Goal: Communication & Community: Answer question/provide support

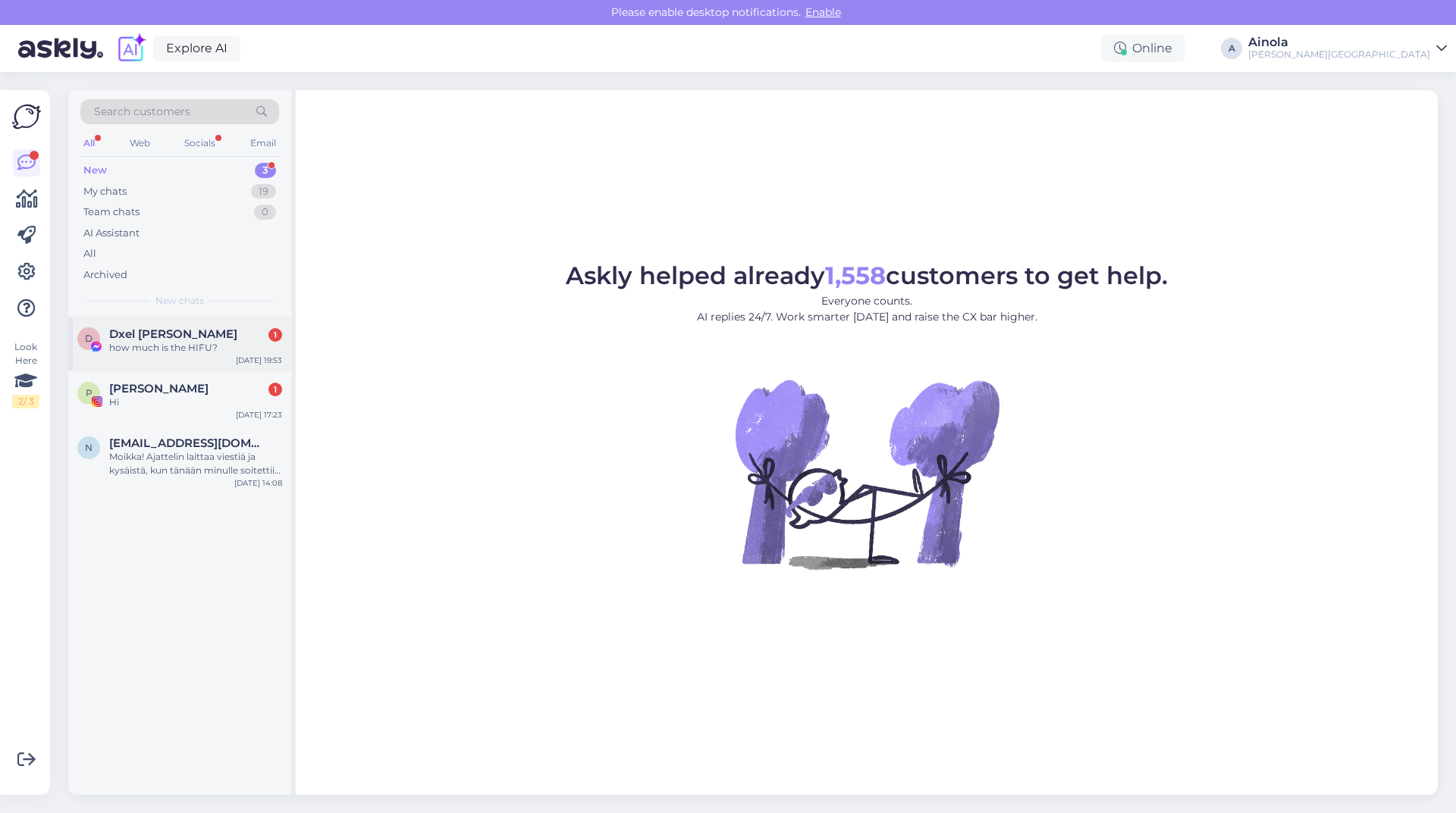
click at [186, 348] on div "how much is the HIFU?" at bounding box center [195, 348] width 173 height 14
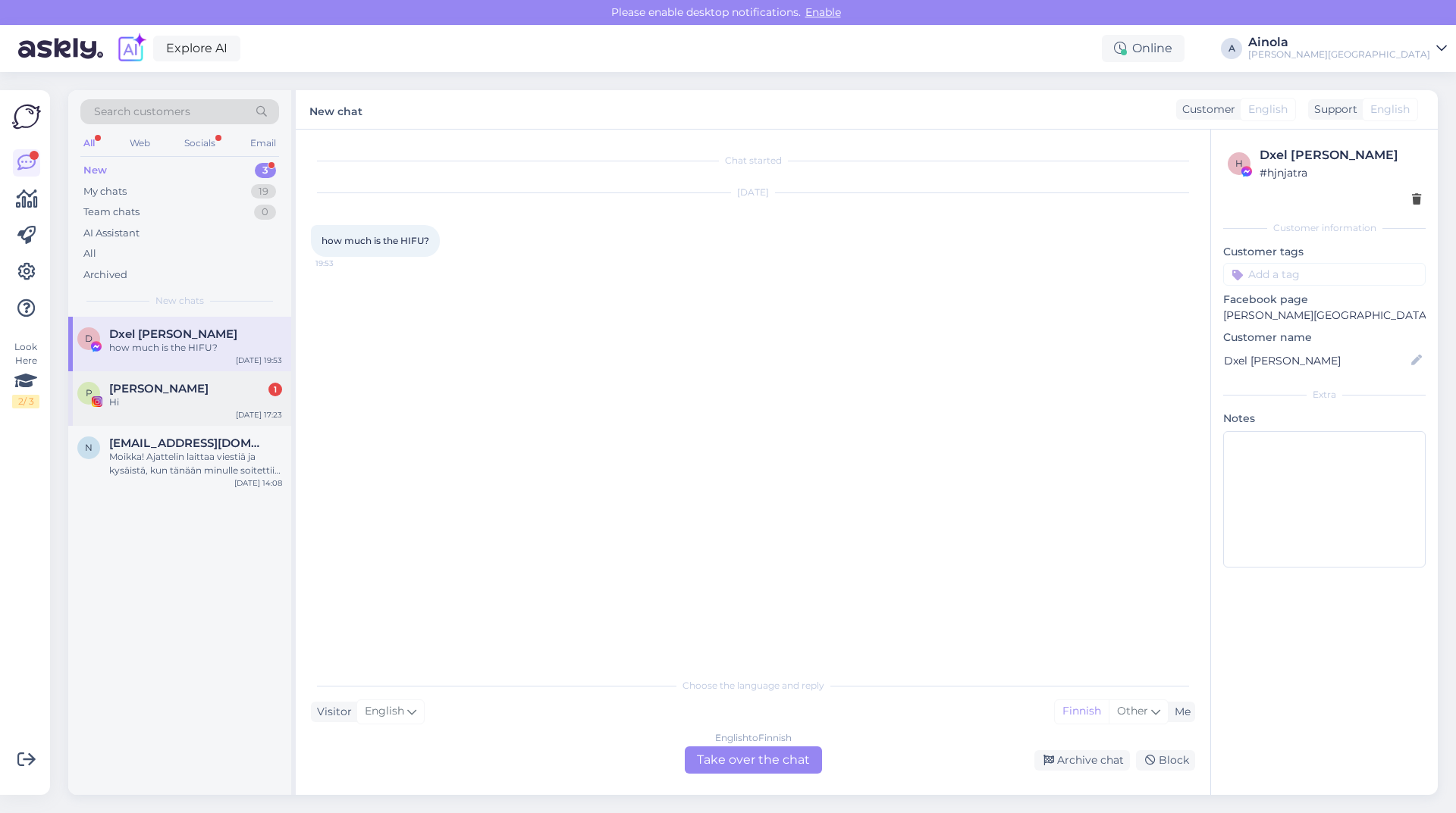
click at [209, 392] on div "Pooja Das 1" at bounding box center [195, 389] width 173 height 14
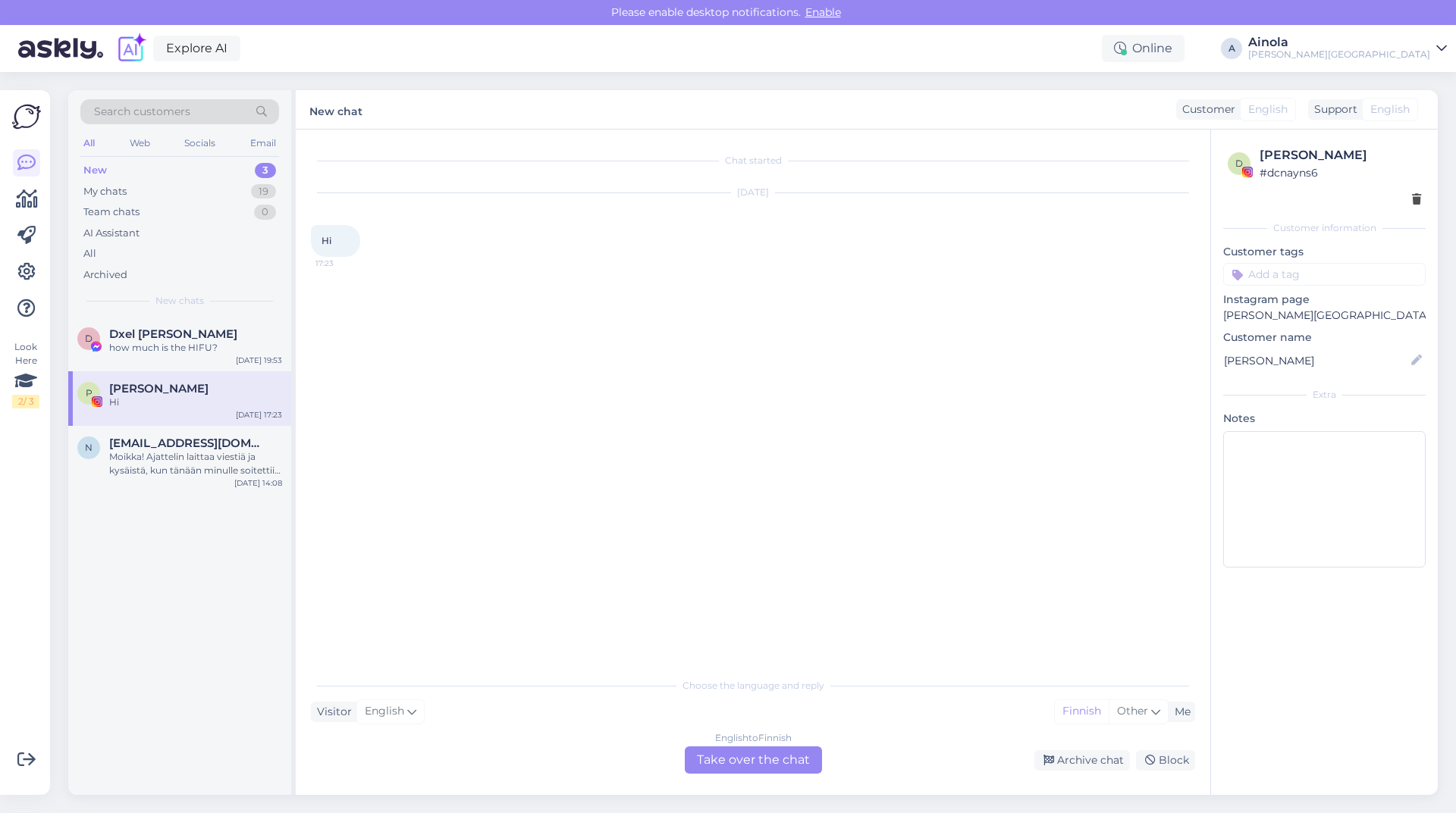
click at [763, 757] on div "English to Finnish Take over the chat" at bounding box center [753, 760] width 137 height 27
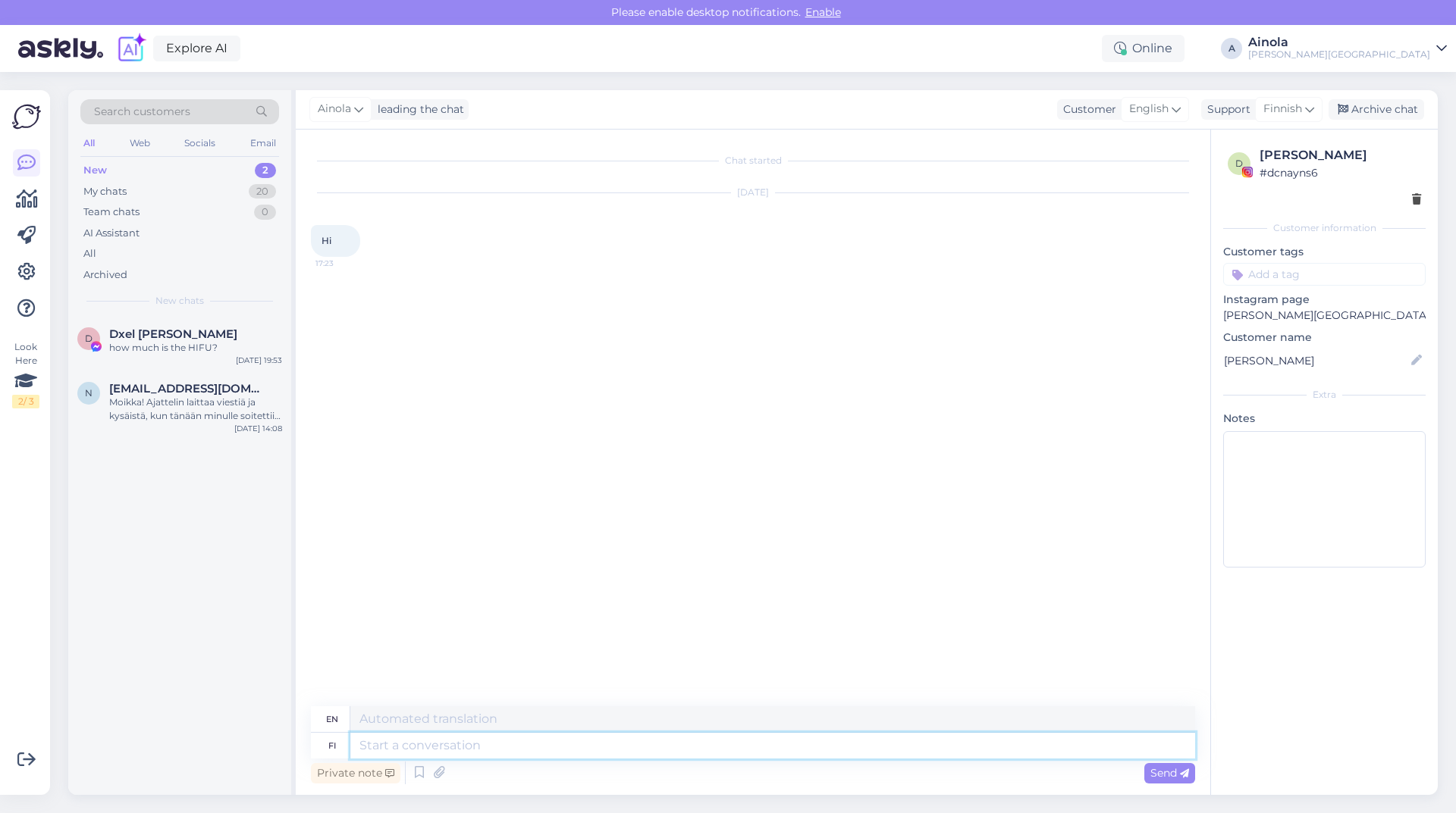
click at [470, 744] on textarea at bounding box center [772, 746] width 845 height 26
type textarea "Hei"
type textarea "They"
type textarea "Hei, v"
type textarea "Hello,"
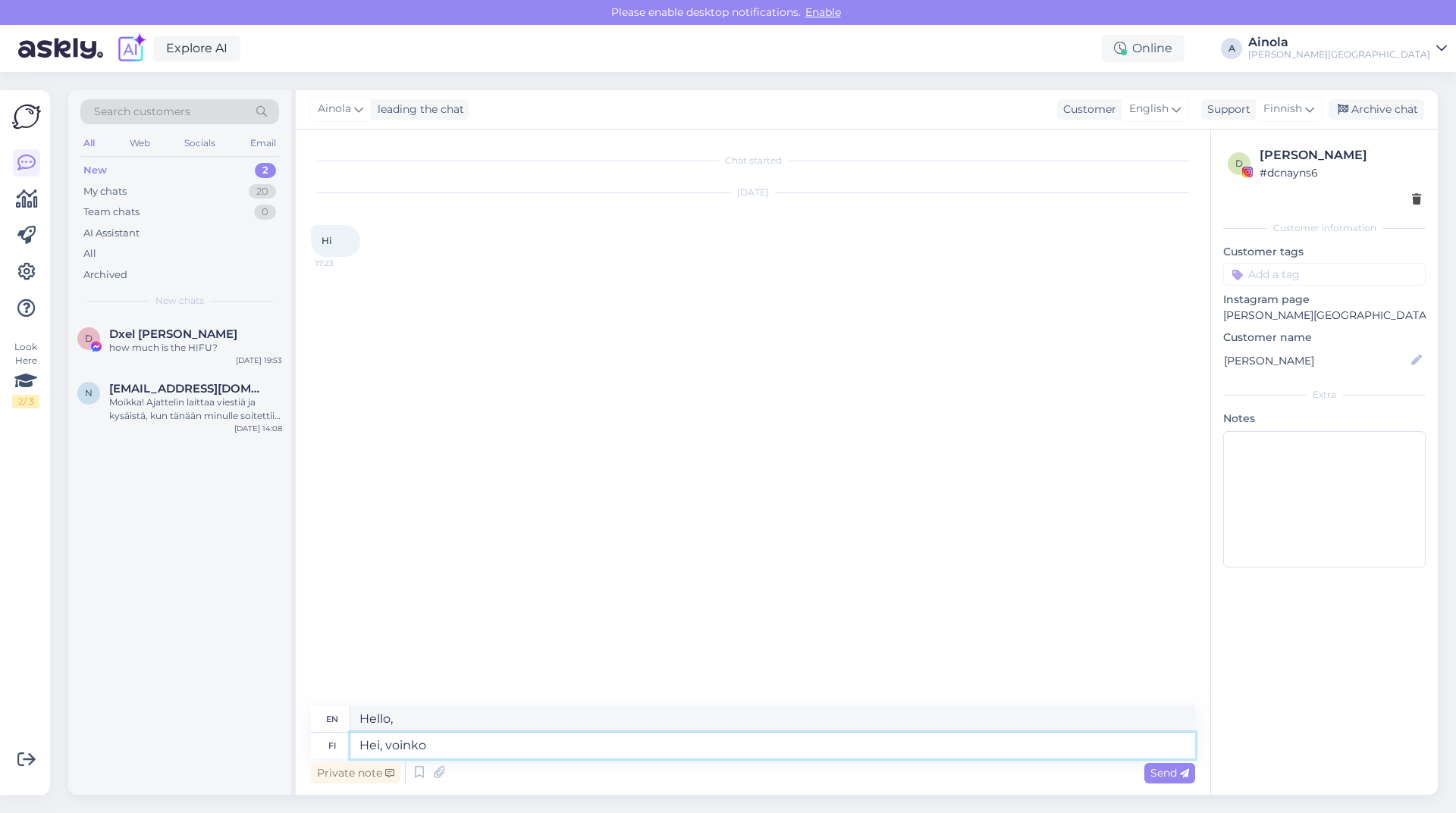
type textarea "Hei, voinko"
type textarea "Hi, can I"
type textarea "Hei, voinko auttaa sinua jot"
type textarea "Hi, can I help you?"
type textarea "Hei, voinko auttaa sinua jotenkin?"
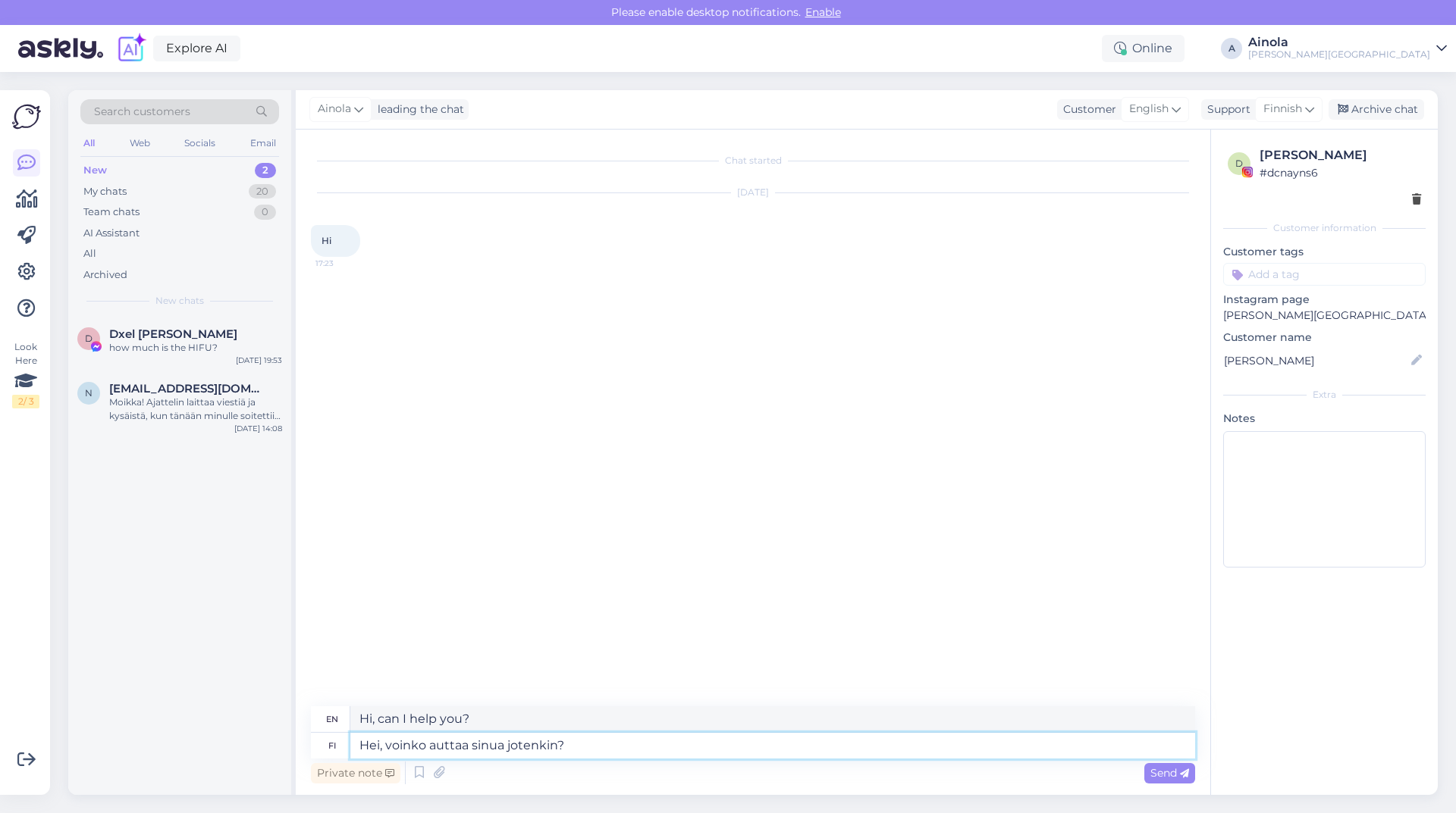
type textarea "Hi, can I help you somehow?"
type textarea "Hei, voinko auttaa sinua jotenkin? Ystävällisin"
type textarea "Hello, can I help you somehow? Kindest regards"
type textarea "Hei, voinko auttaa sinua jotenkin? Ystävällisin terveisin"
type textarea "Hello, can I help you somehow? Best regards"
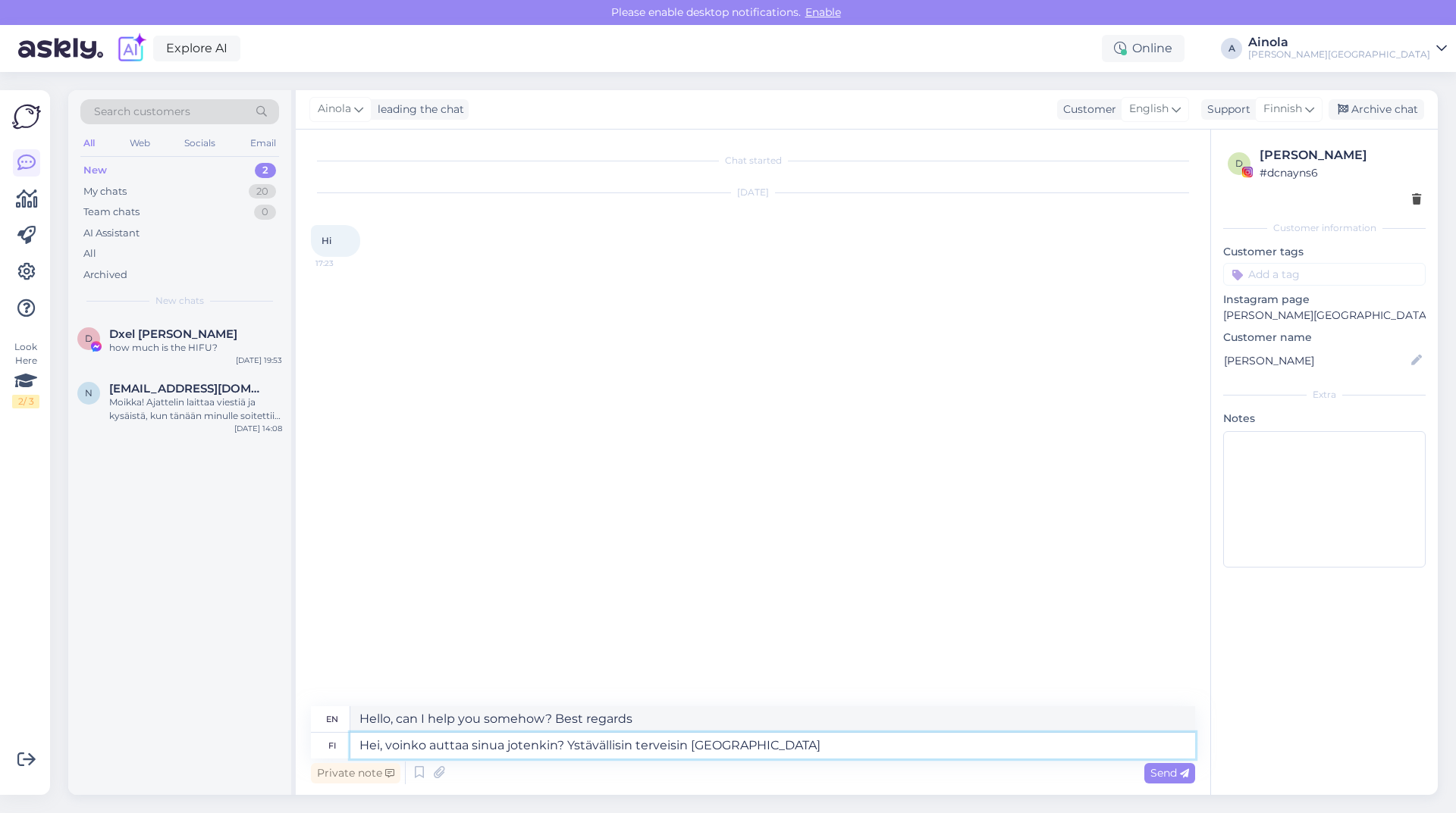
type textarea "Hei, voinko auttaa sinua jotenkin? Ystävällisin terveisin Ainola k"
type textarea "Hello, can I help you somehow? Kind regards, [GEOGRAPHIC_DATA]"
type textarea "Hei, voinko auttaa sinua jotenkin? Ystävällisin terveisin Ainola [GEOGRAPHIC_DA…"
type textarea "Hello, can I help you somehow? Kind regards, Ainola ka"
type textarea "Hei, voinko auttaa sinua jotenkin? Ystävällisin terveisin Ainola kauneuskli"
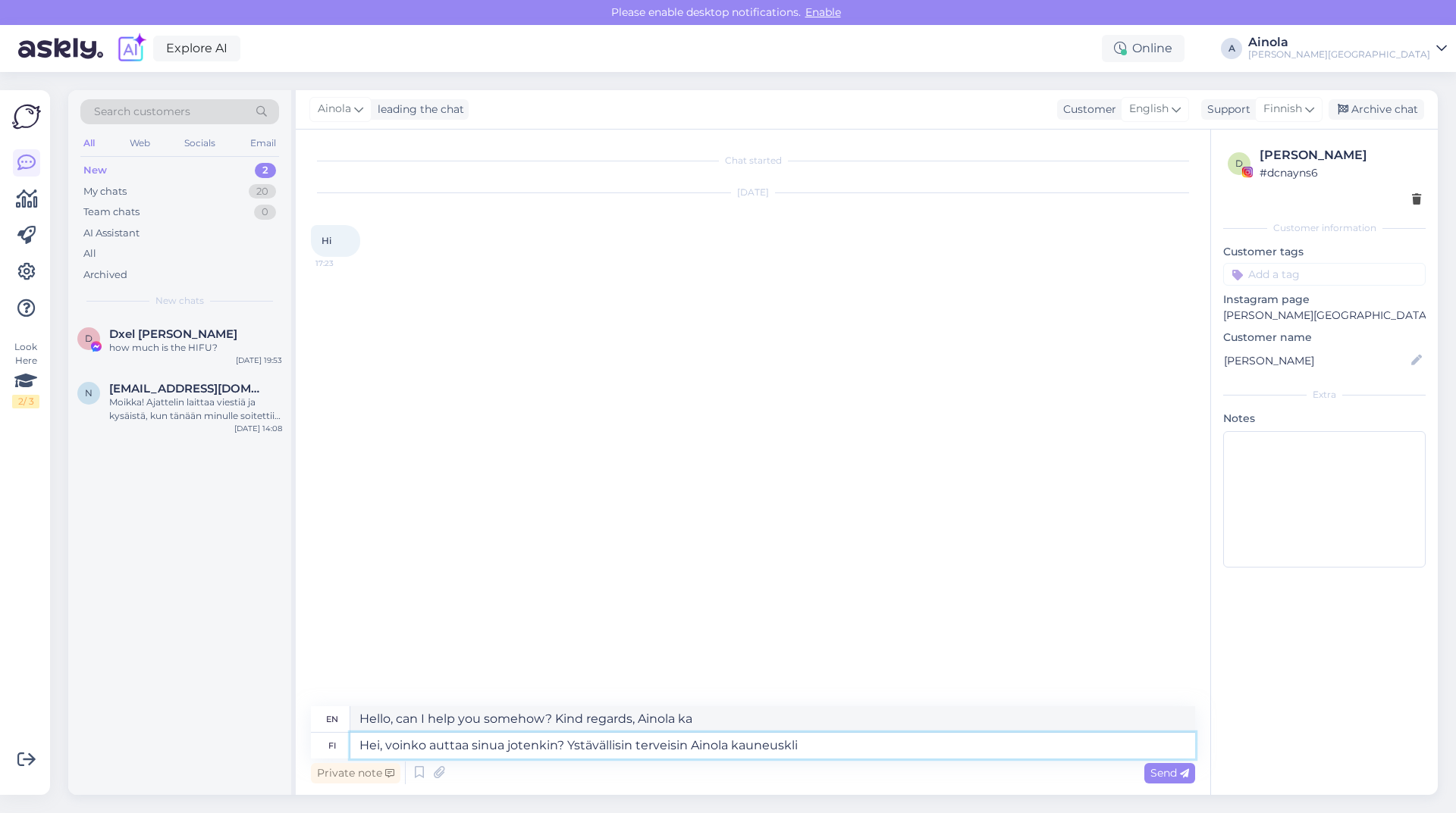
type textarea "Hello, can I help you somehow? Kind regards, [PERSON_NAME] beauty clinic"
type textarea "Hei, voinko auttaa sinua jotenkin? Ystävällisin terveisin Ainola kauneusklinikka"
type textarea "Hello, can I help you somehow? Kind regards, Ainola Beauty Clinic"
type textarea "Hei, voinko auttaa sinua jotenkin? Ystävällisin terveisin Ainola kauneusklinikka"
click at [1181, 774] on icon at bounding box center [1184, 774] width 9 height 9
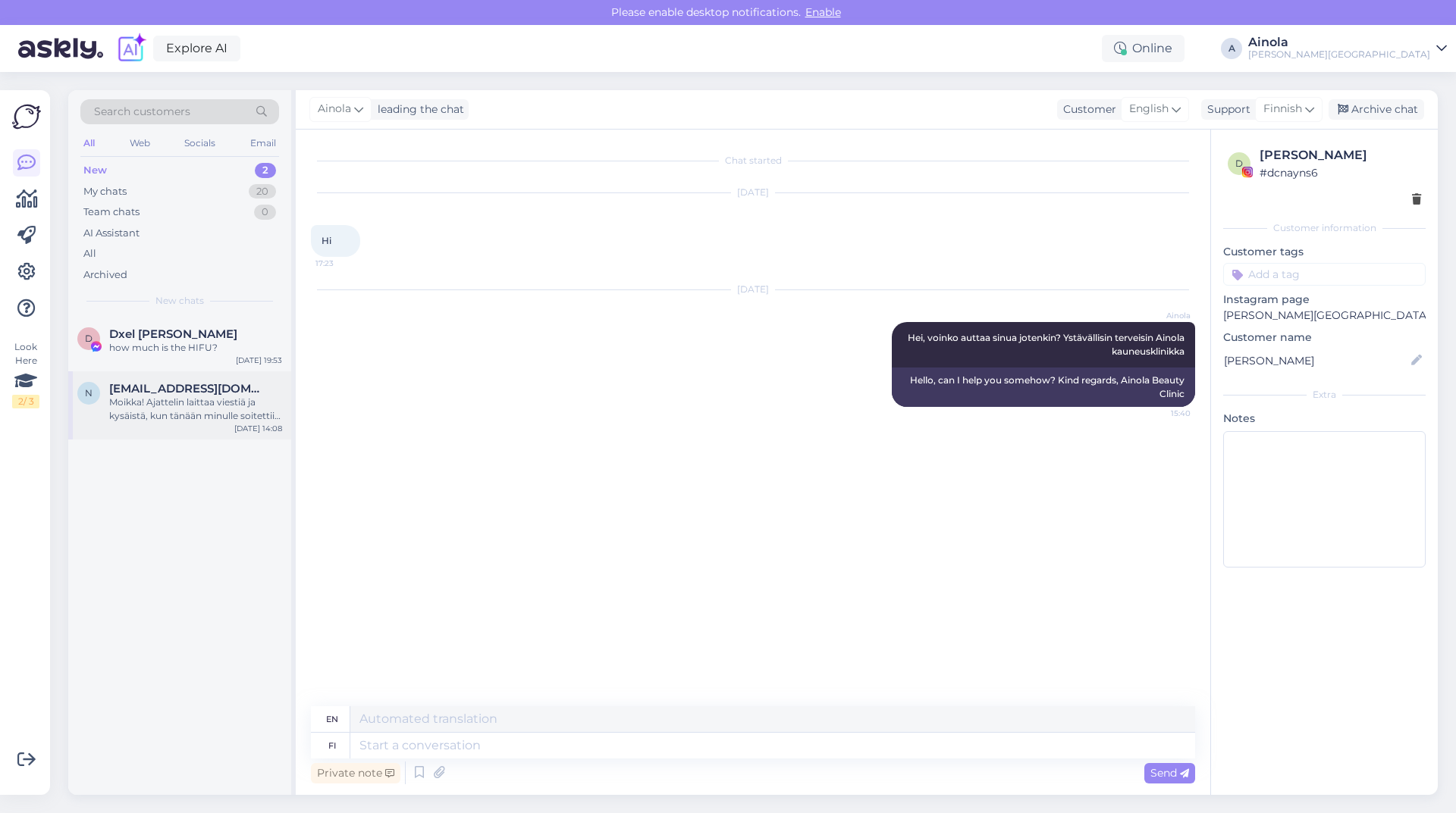
click at [212, 419] on div "Moikka! Ajattelin laittaa viestiä ja kysäistä, kun tänään minulle soitettiin nu…" at bounding box center [195, 410] width 173 height 27
